Goal: Understand site structure: Understand site structure

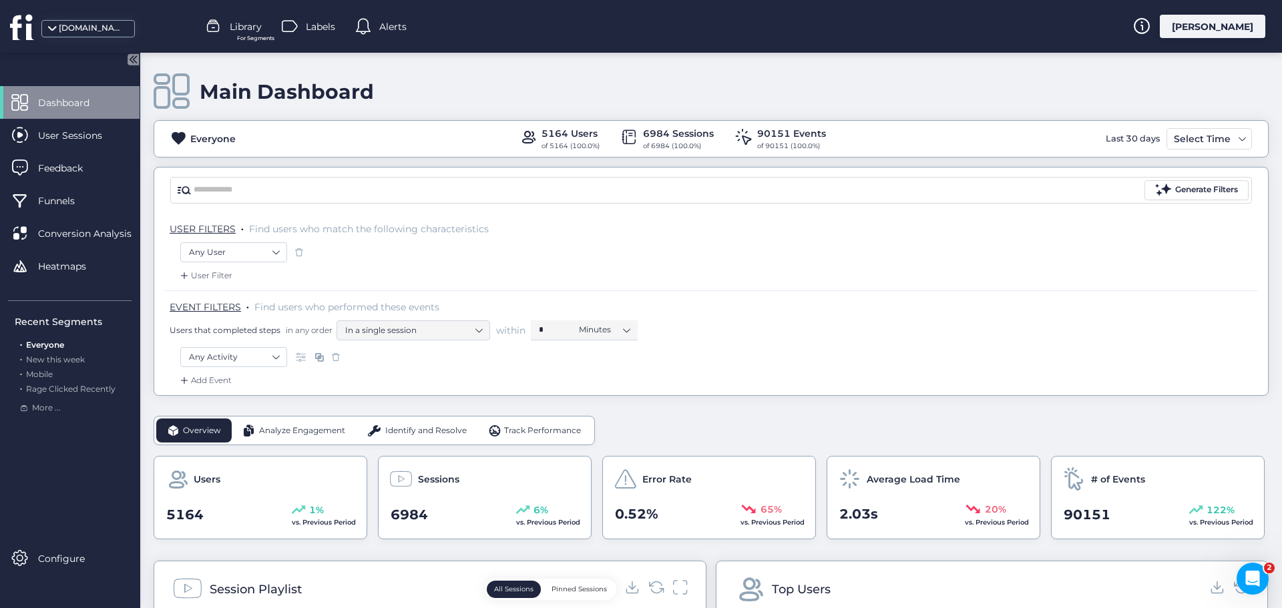
scroll to position [134, 0]
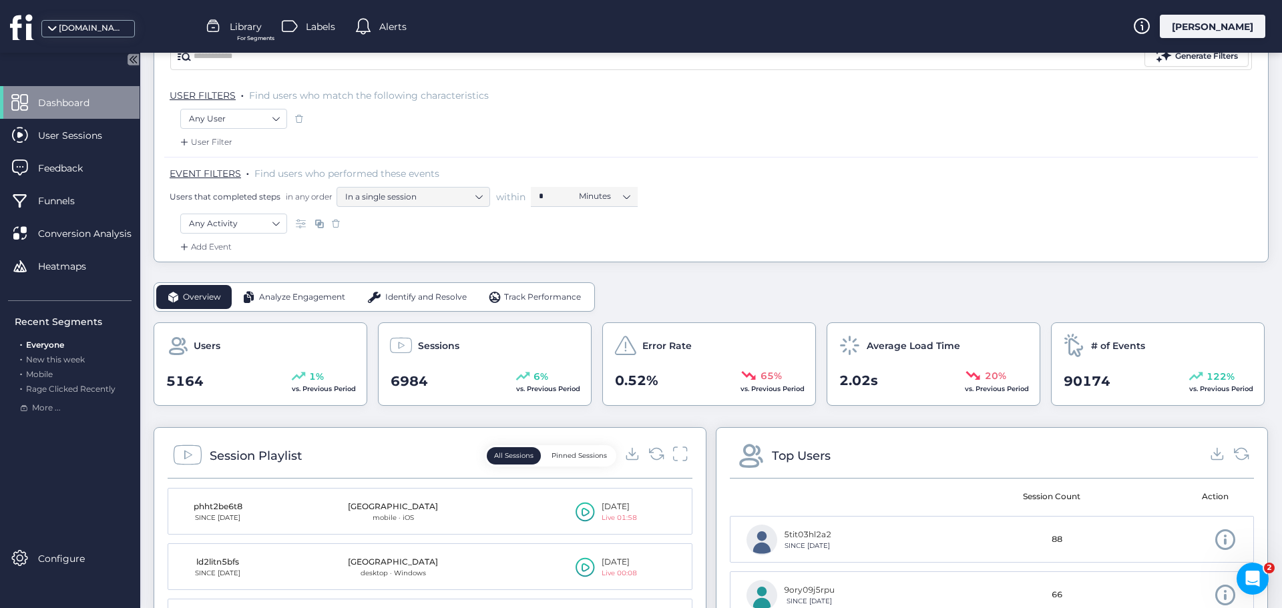
scroll to position [200, 0]
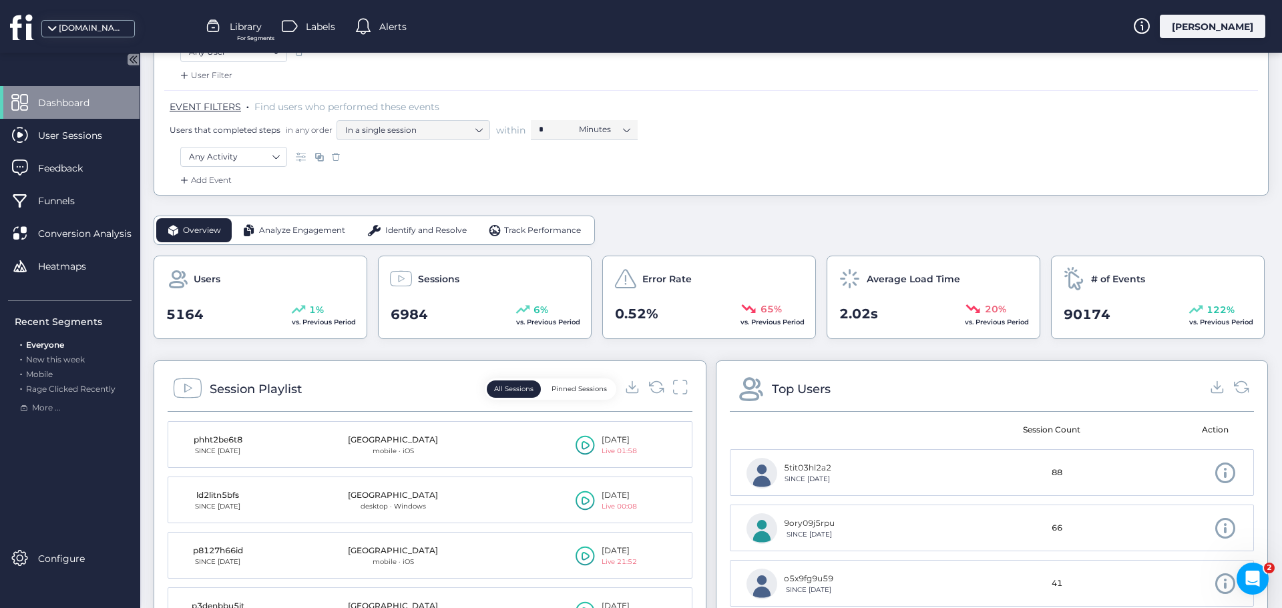
click at [302, 229] on span "Analyze Engagement" at bounding box center [302, 230] width 86 height 13
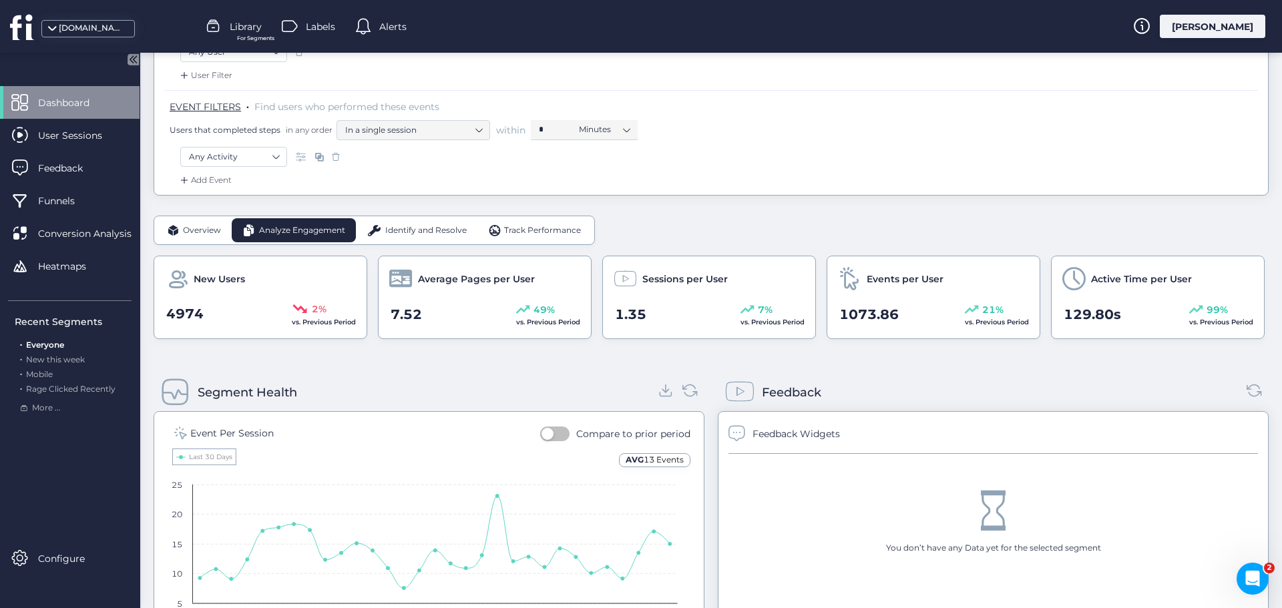
click at [409, 236] on span "Identify and Resolve" at bounding box center [425, 230] width 81 height 13
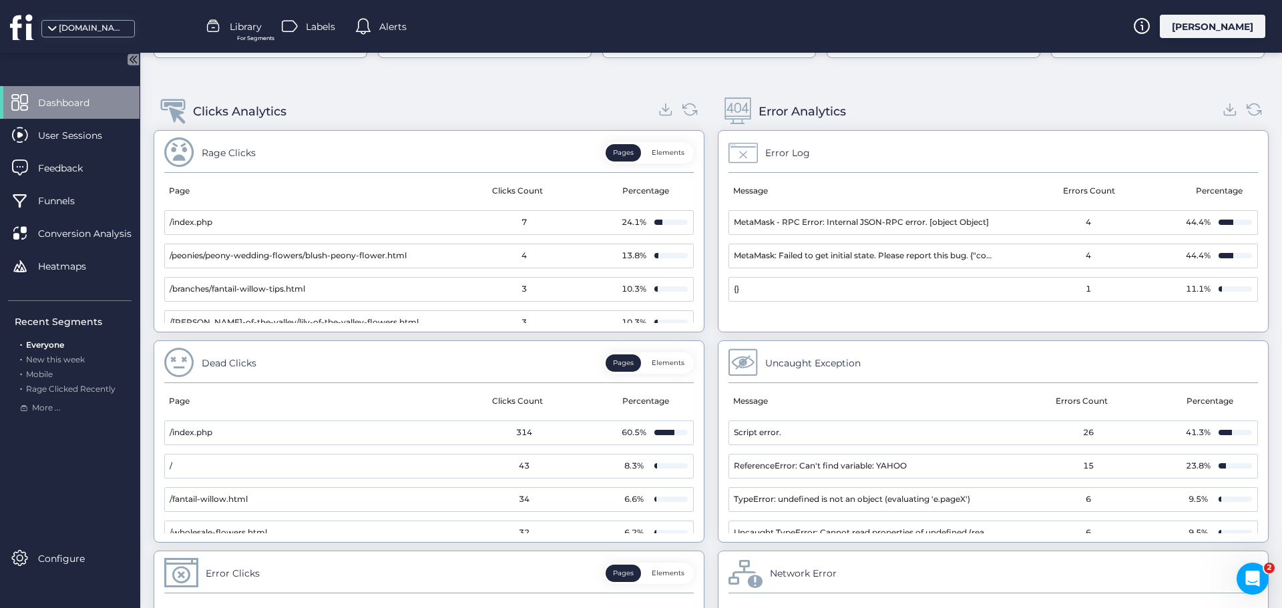
scroll to position [401, 0]
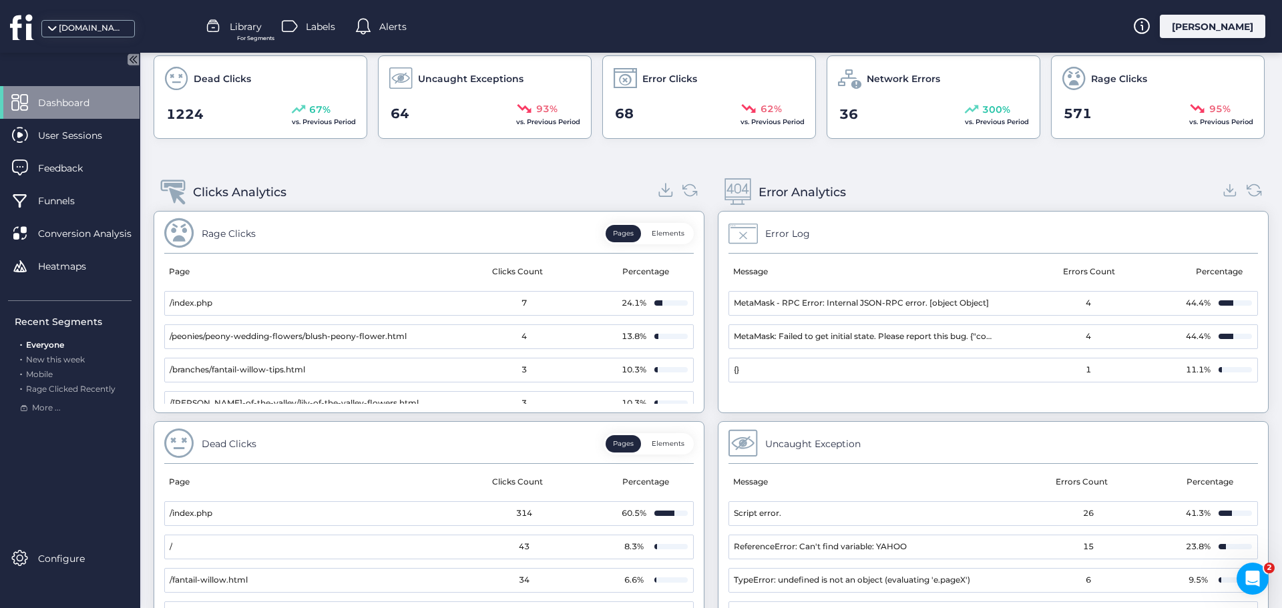
click at [662, 191] on icon at bounding box center [665, 189] width 7 height 3
click at [1221, 190] on icon at bounding box center [1230, 190] width 18 height 18
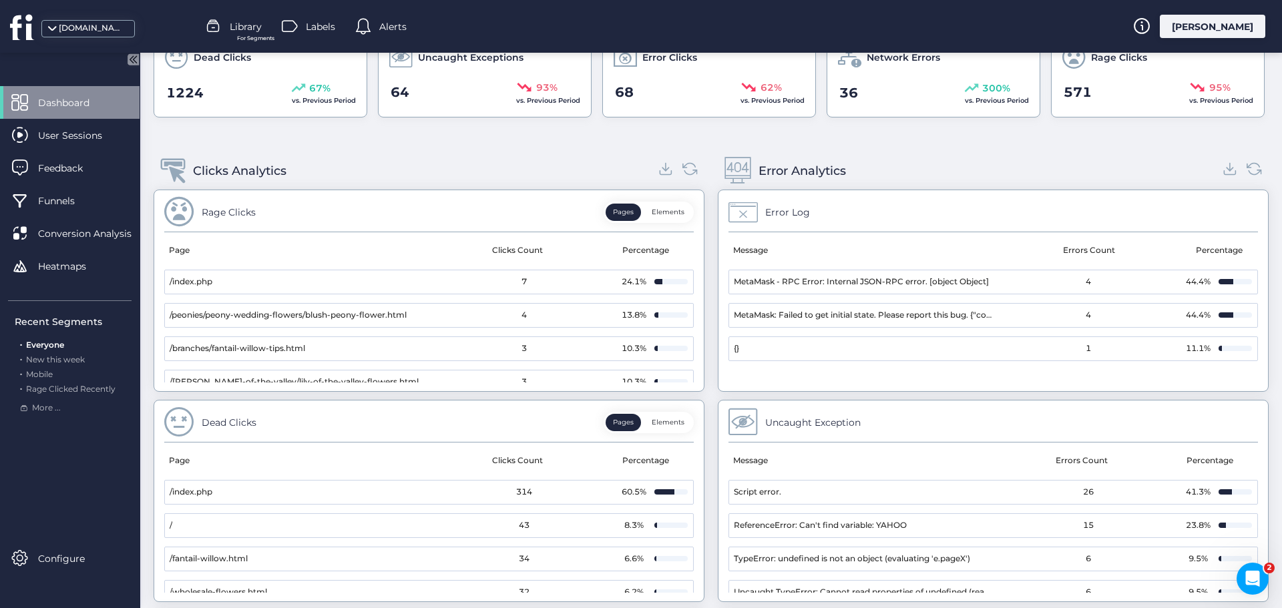
scroll to position [200, 0]
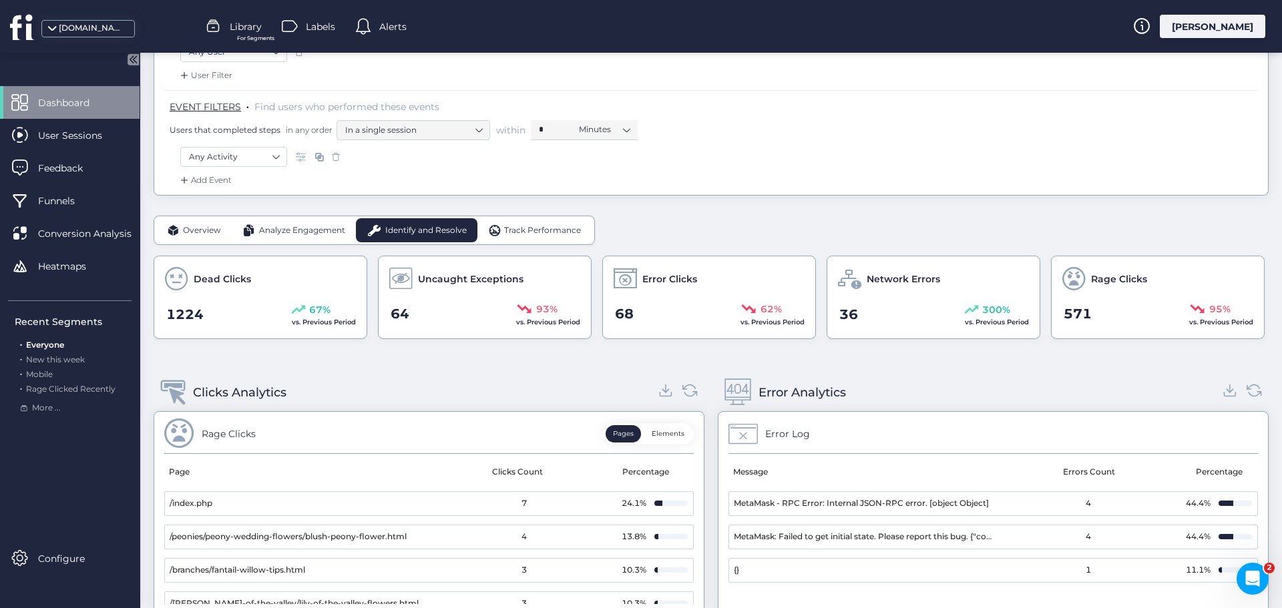
click at [520, 230] on span "Track Performance" at bounding box center [542, 230] width 77 height 13
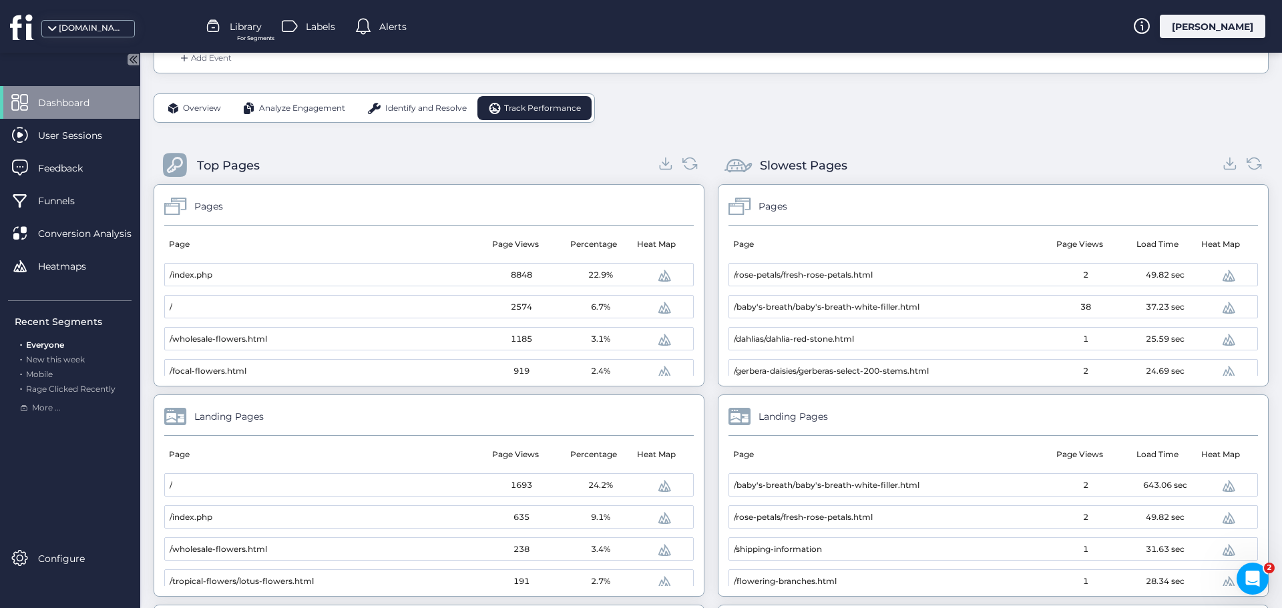
scroll to position [301, 0]
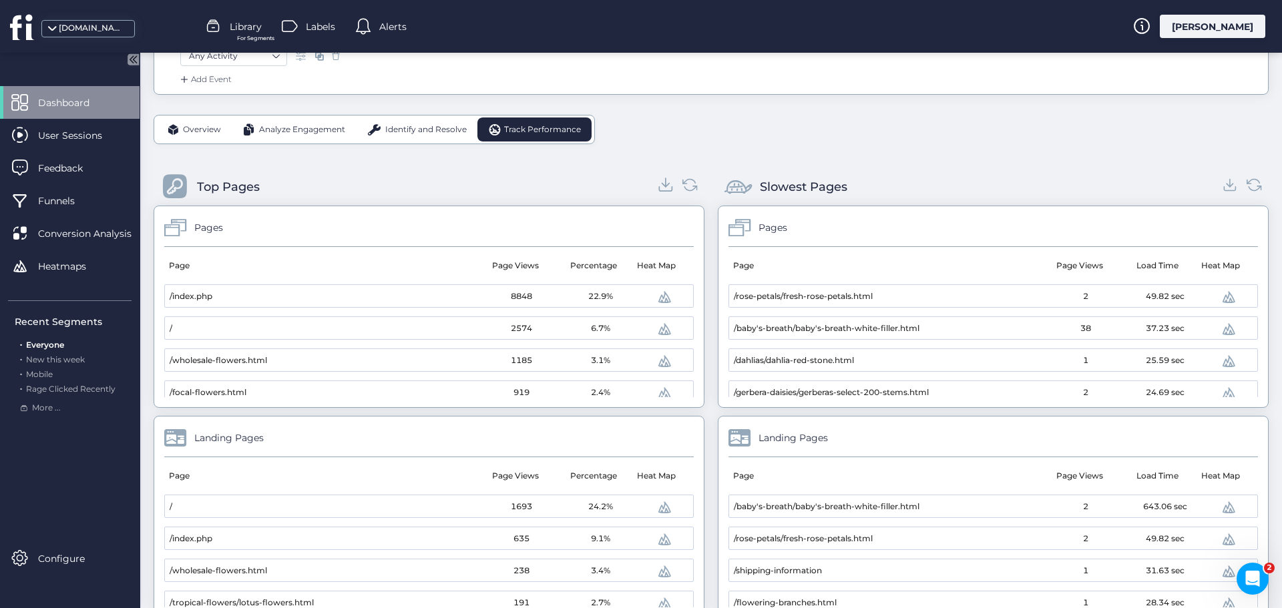
click at [657, 184] on icon at bounding box center [666, 185] width 18 height 18
click at [1225, 188] on icon at bounding box center [1230, 185] width 18 height 18
